Goal: Information Seeking & Learning: Learn about a topic

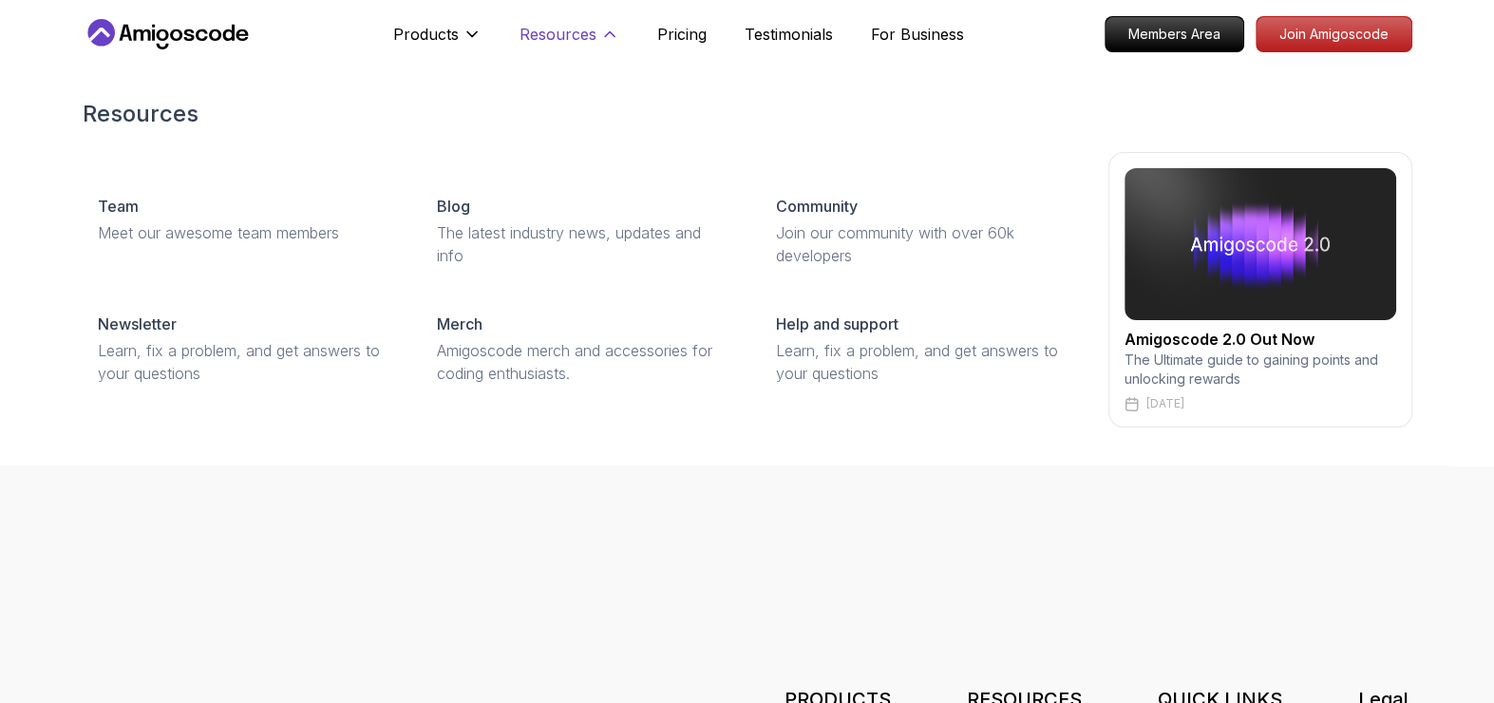
click at [567, 43] on p "Resources" at bounding box center [557, 34] width 77 height 23
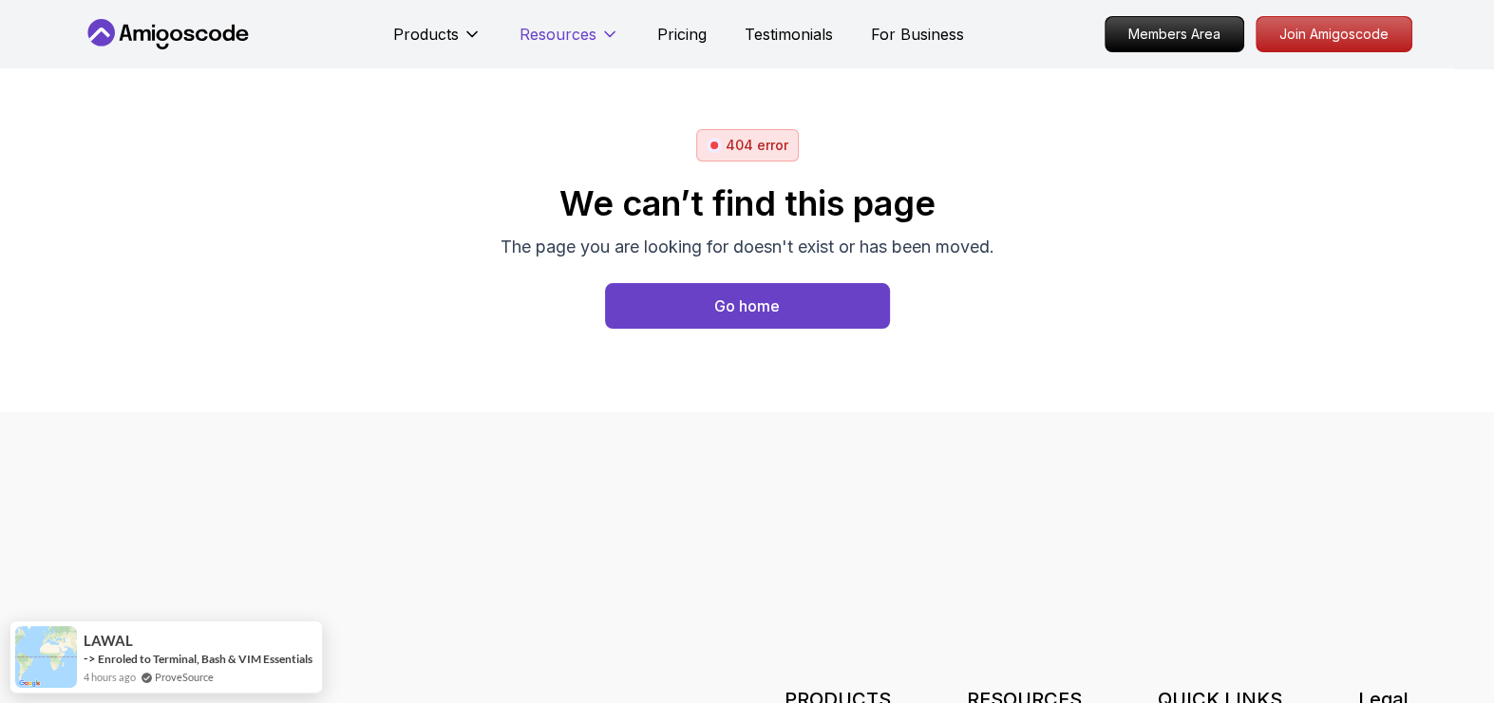
click at [567, 43] on p "Resources" at bounding box center [557, 34] width 77 height 23
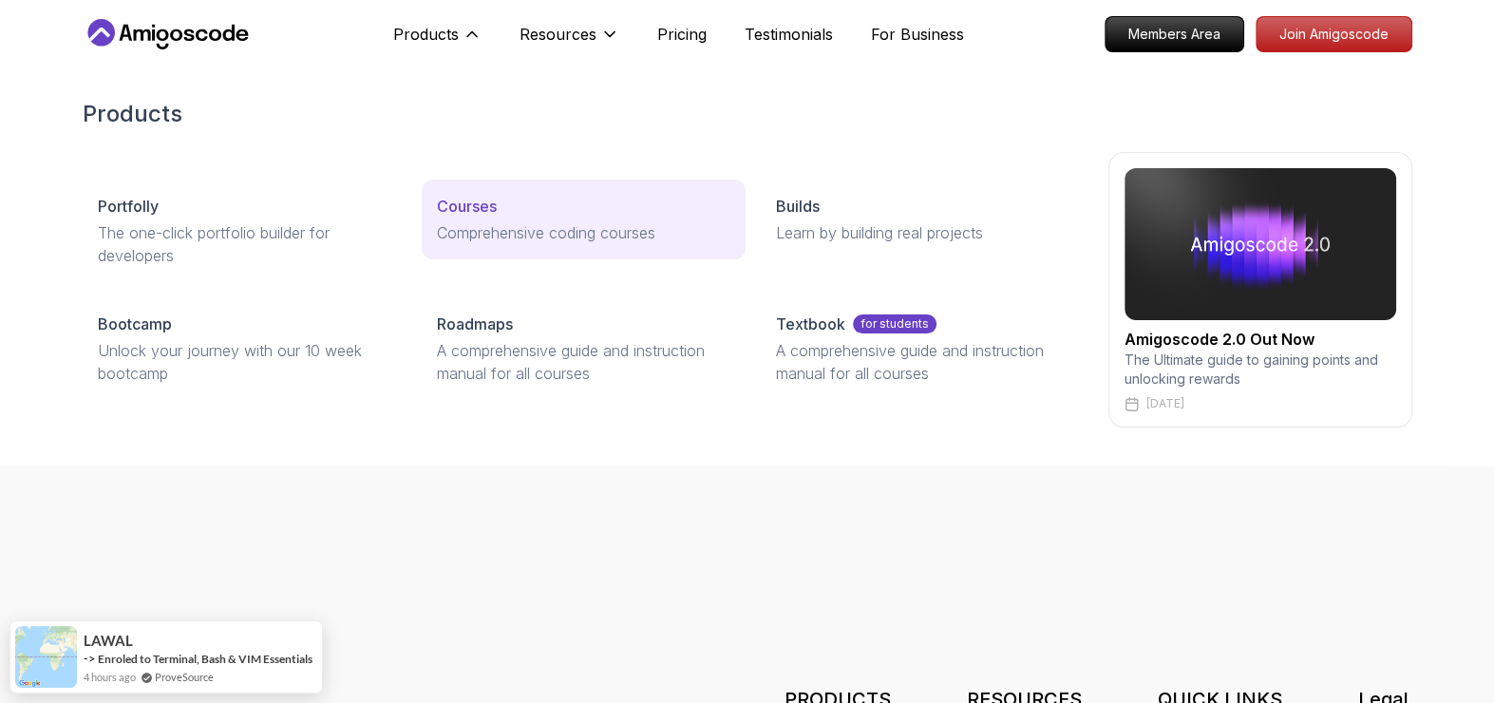
click at [463, 212] on p "Courses" at bounding box center [467, 206] width 60 height 23
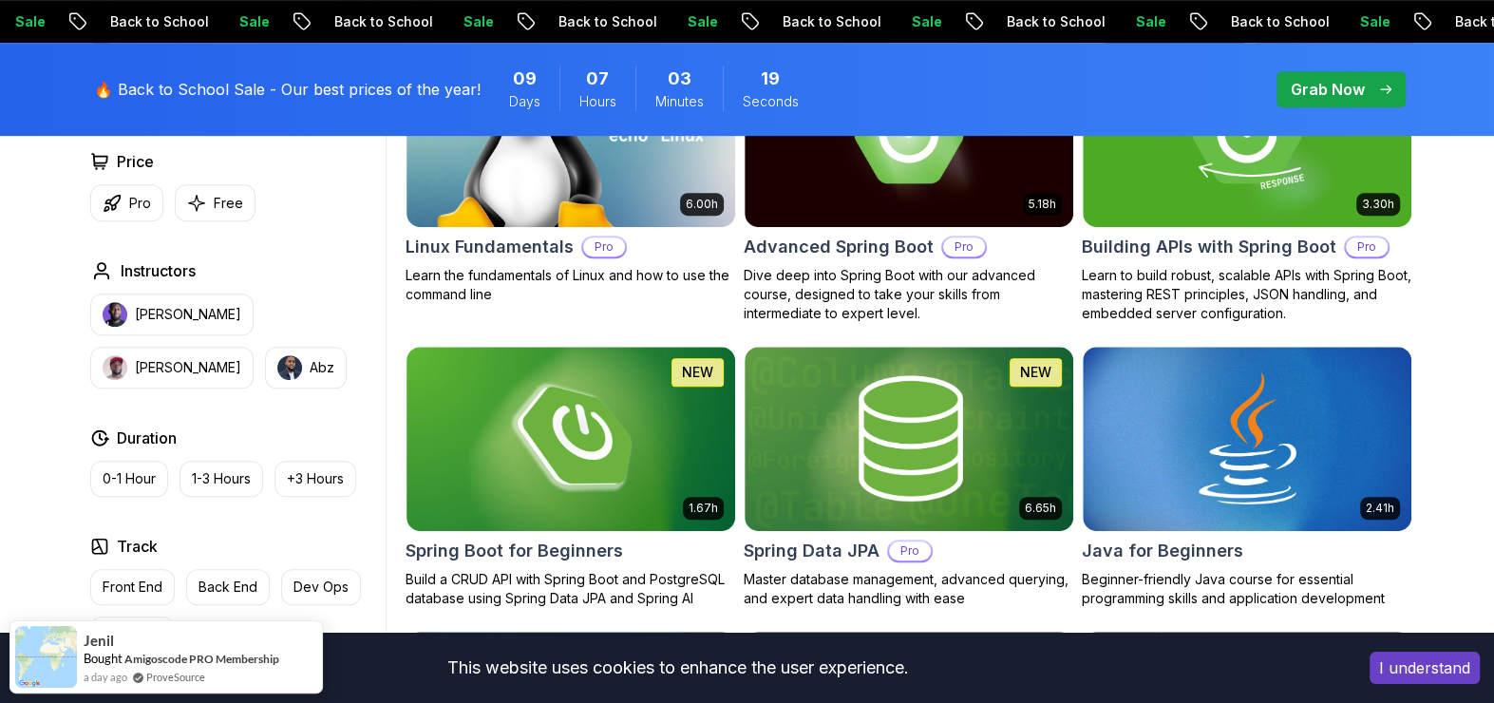
scroll to position [691, 0]
